Goal: Information Seeking & Learning: Learn about a topic

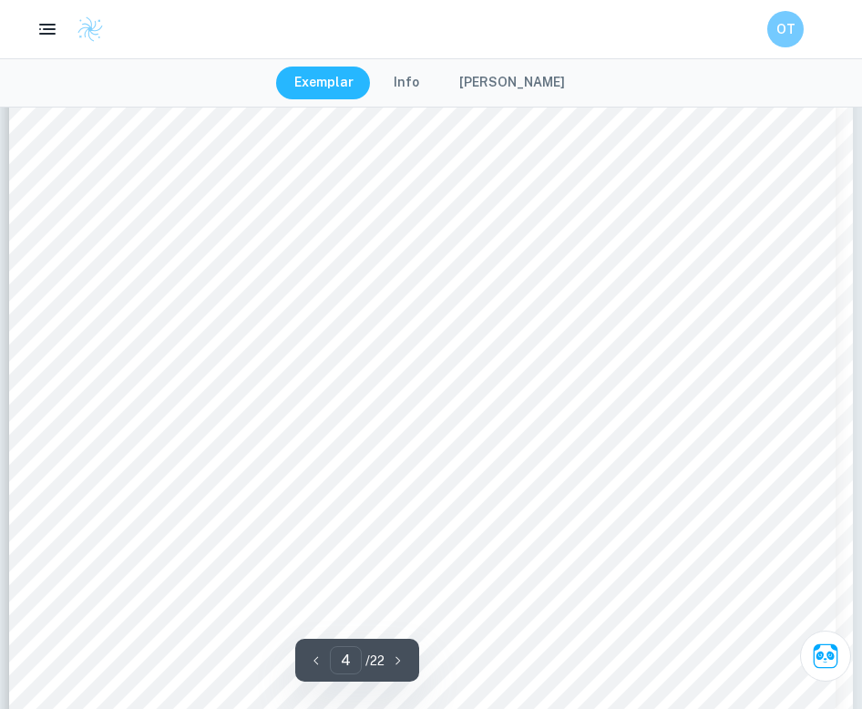
scroll to position [3985, 0]
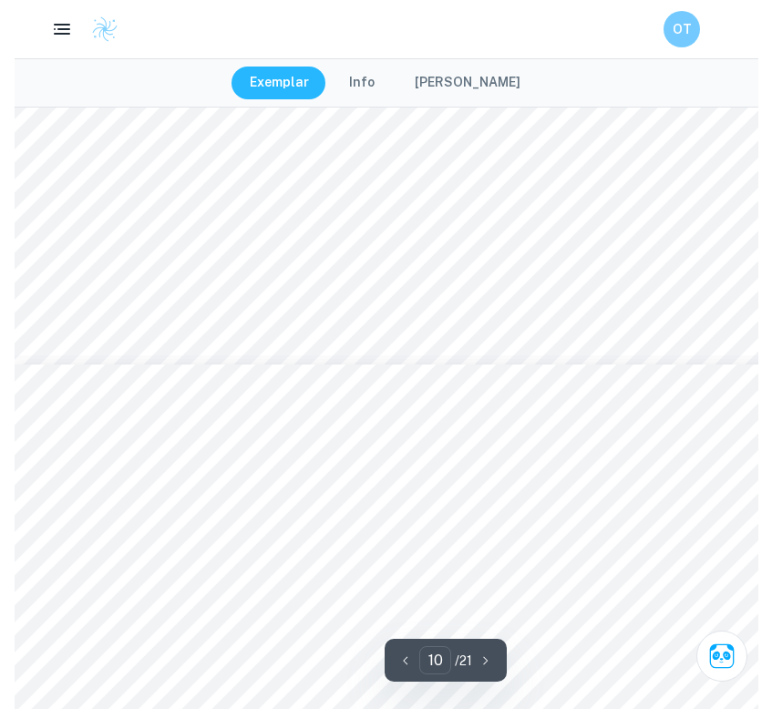
scroll to position [18967, 0]
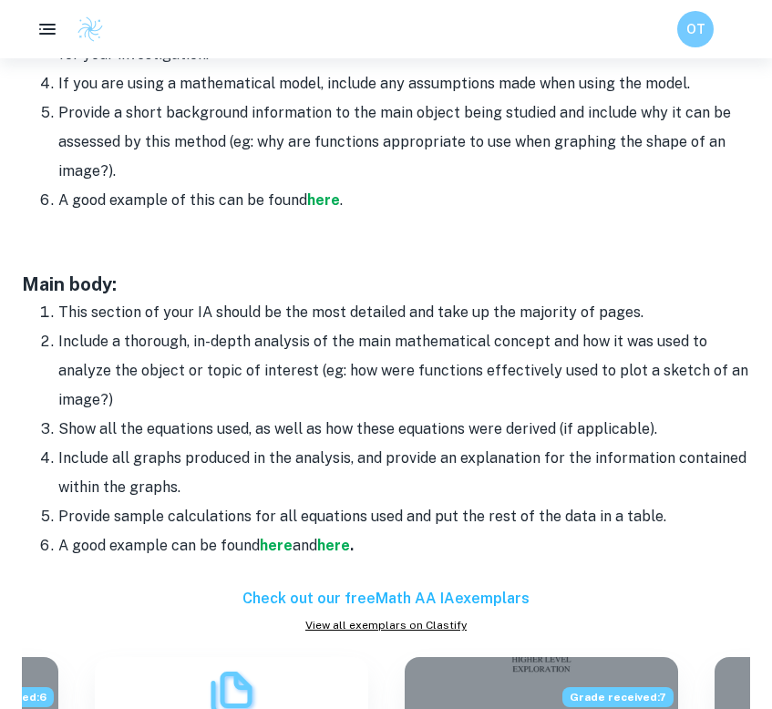
scroll to position [1404, 0]
